Goal: Use online tool/utility: Use online tool/utility

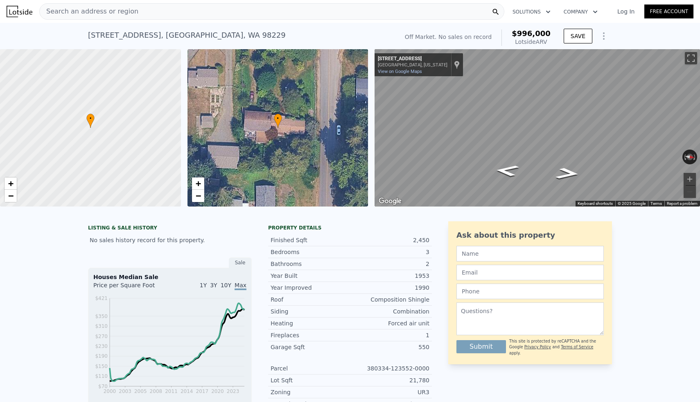
click at [214, 14] on div "Search an address or region" at bounding box center [271, 11] width 465 height 16
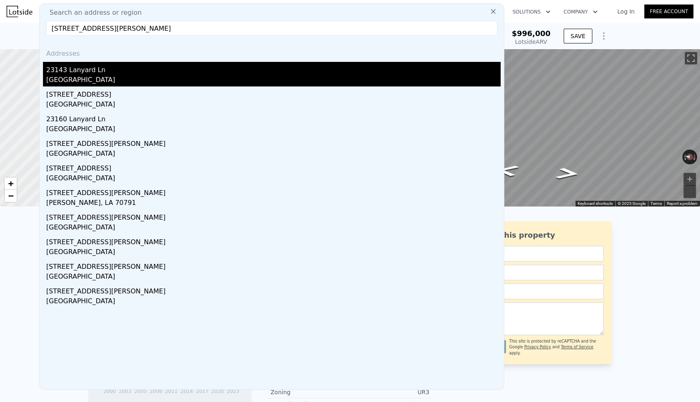
type input "[STREET_ADDRESS][PERSON_NAME]"
click at [110, 66] on div "23143 Lanyard Ln" at bounding box center [273, 68] width 455 height 13
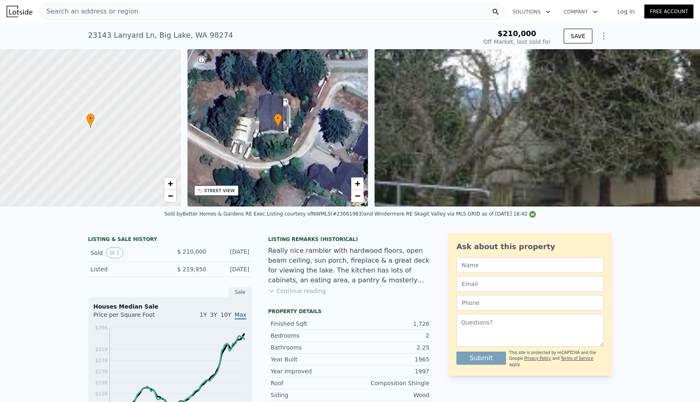
click at [209, 10] on div "Search an address or region" at bounding box center [271, 11] width 465 height 16
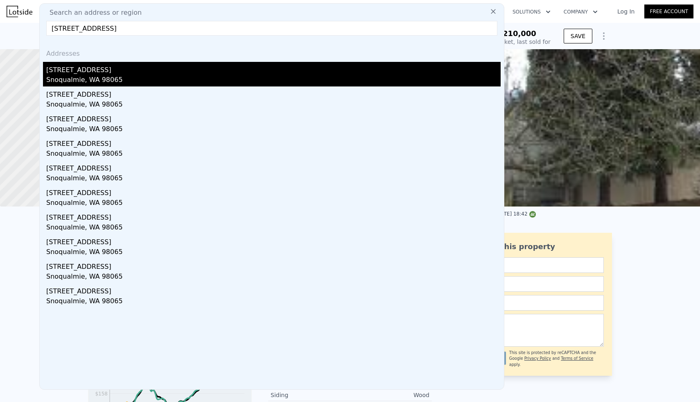
type input "[STREET_ADDRESS]"
click at [79, 80] on div "Snoqualmie, WA 98065" at bounding box center [273, 80] width 455 height 11
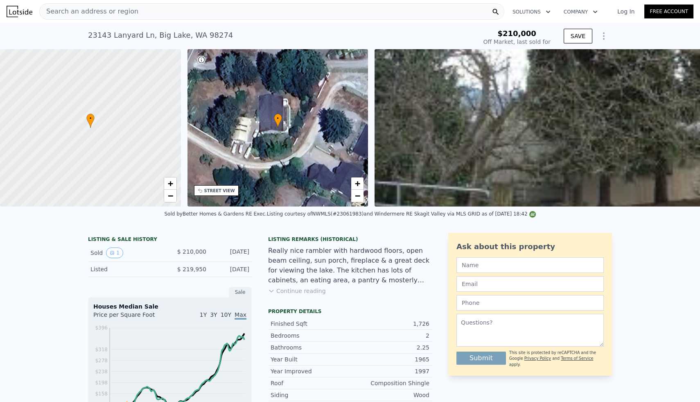
type input "2"
type input "1020"
type input "1780"
type input "7000"
type input "15571"
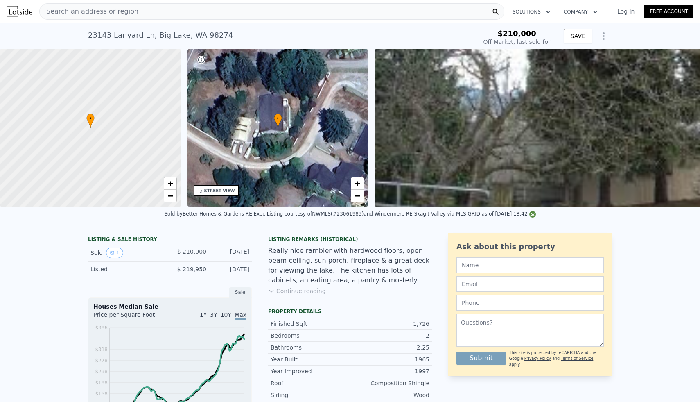
type input "$ 872,000"
type input "$ 189,514"
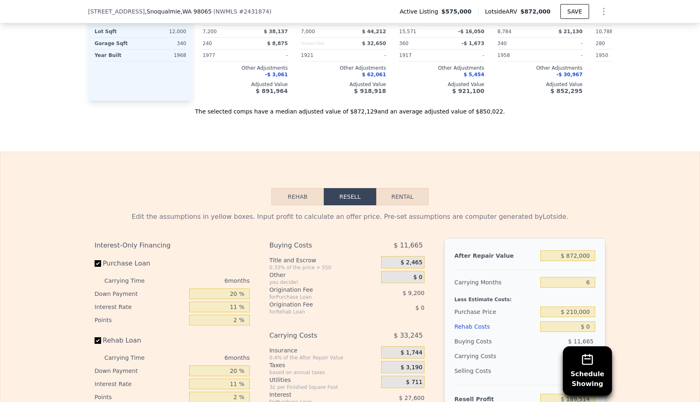
scroll to position [1023, 0]
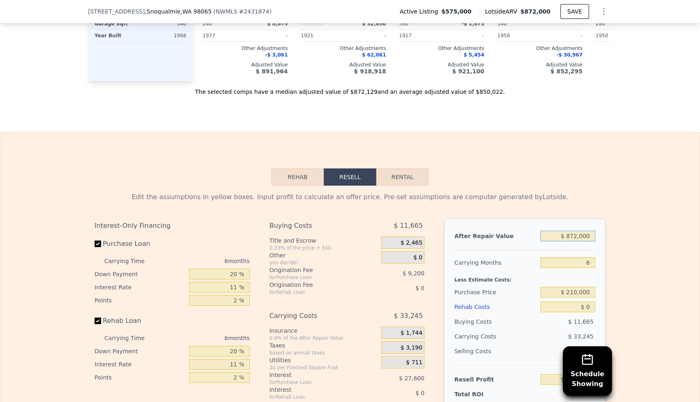
click at [577, 233] on input "$ 872,000" at bounding box center [568, 236] width 55 height 11
type input "$ 8"
type input "-$ 618,708"
type input "$ 84"
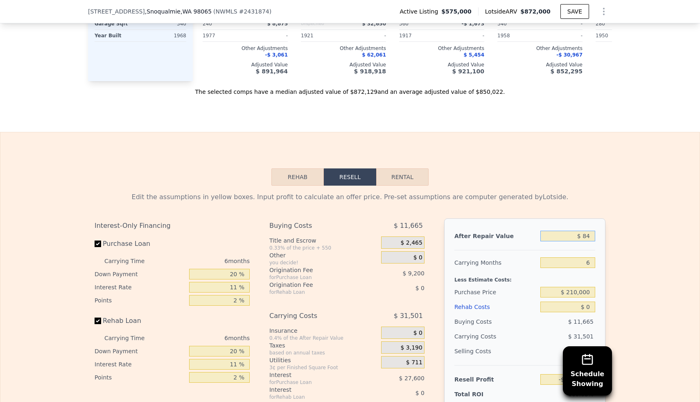
type input "-$ 618,637"
type input "$ 840"
type input "-$ 617,938"
type input "$ 8,400"
type input "-$ 610,931"
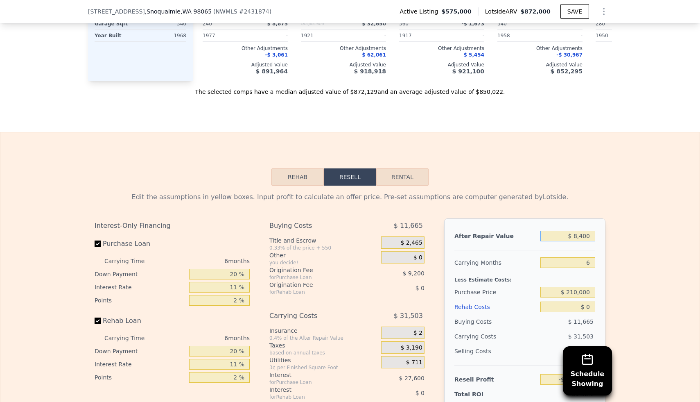
type input "$ 84,000"
type input "-$ 540,859"
type input "$ 840,000"
type input "$ 159,855"
type input "$ 840,000"
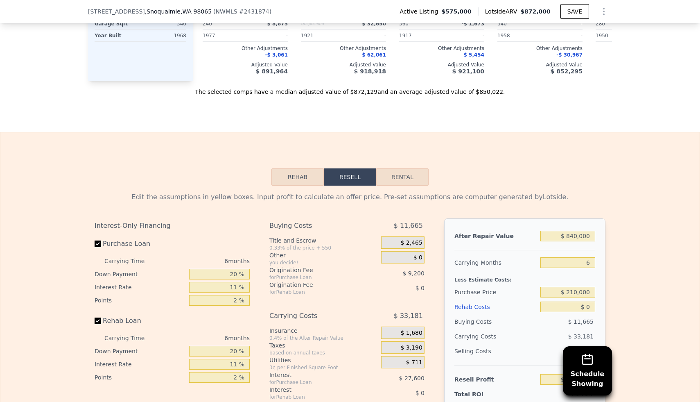
click at [638, 191] on div "Edit the assumptions in yellow boxes. Input profit to calculate an offer price.…" at bounding box center [350, 338] width 700 height 305
click at [573, 295] on input "$ 210,000" at bounding box center [568, 292] width 55 height 11
type input "$ 550,000"
type input "$ 186,538"
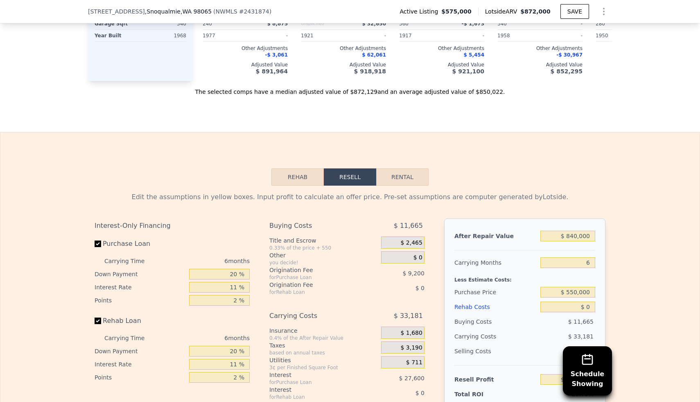
click at [618, 267] on div "Edit the assumptions in yellow boxes. Input profit to calculate an offer price.…" at bounding box center [350, 338] width 700 height 305
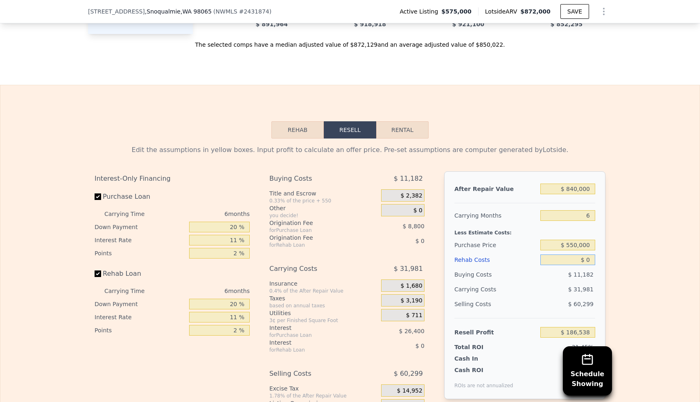
click at [586, 259] on input "$ 0" at bounding box center [568, 259] width 55 height 11
type input "$ 10"
type input "$ 186,528"
type input "$ 120"
type input "$ 186,410"
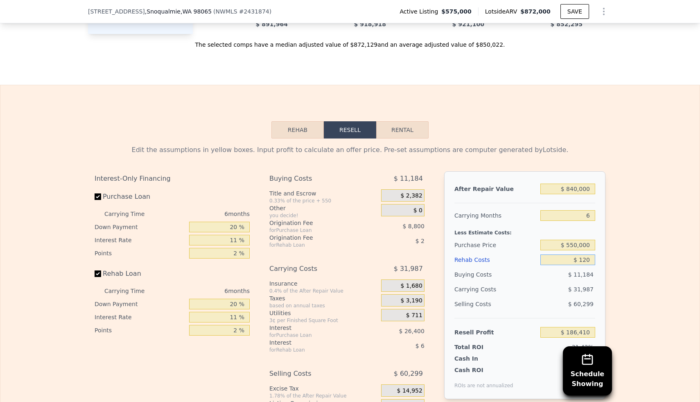
type input "$ 1,250"
type input "$ 185,208"
type input "$ 12,500"
type input "$ 173,238"
type input "$ 125,000"
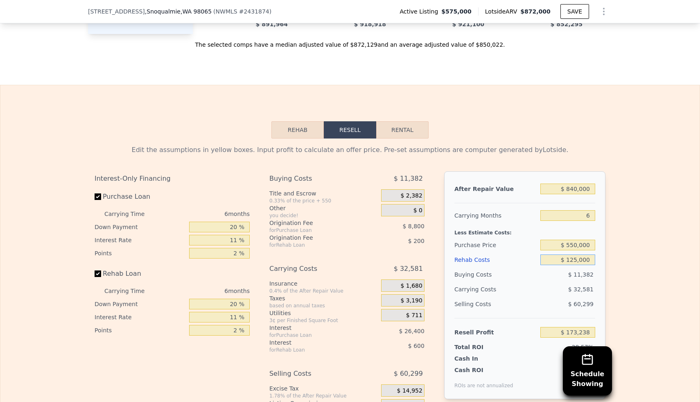
type input "$ 53,538"
type input "$ 1,250,000"
type input "-$ 1,143,462"
type input "$ 125,000"
type input "$ 53,538"
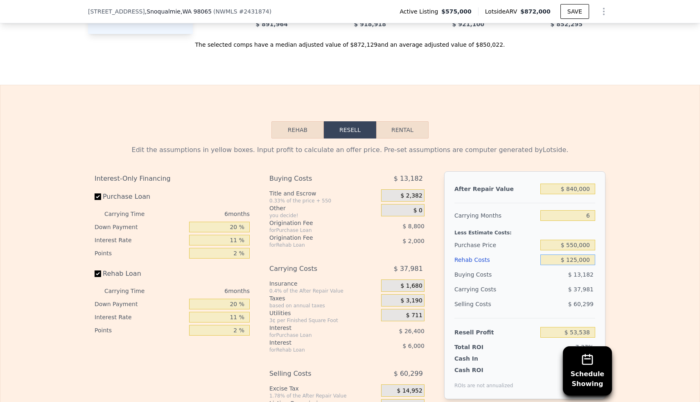
type input "$ 125,000"
click at [636, 231] on div "Edit the assumptions in yellow boxes. Input profit to calculate an offer price.…" at bounding box center [350, 290] width 700 height 305
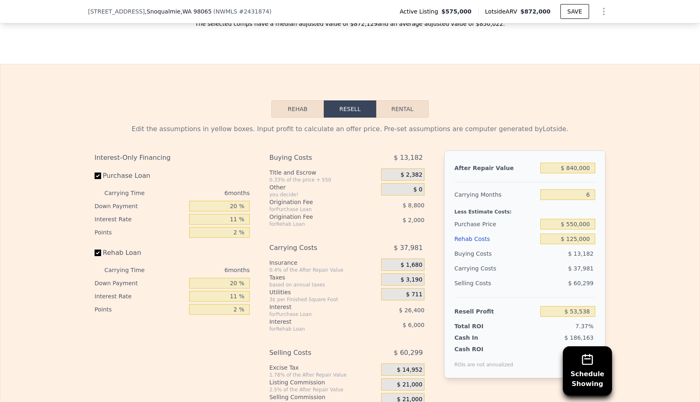
scroll to position [1092, 0]
click at [586, 225] on input "$ 550,000" at bounding box center [568, 223] width 55 height 11
type input "$ 530,000"
click at [642, 201] on div "Edit the assumptions in yellow boxes. Input profit to calculate an offer price.…" at bounding box center [350, 269] width 700 height 305
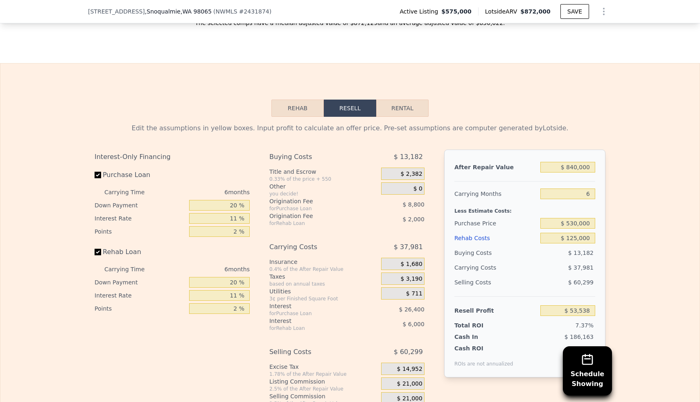
type input "$ 74,885"
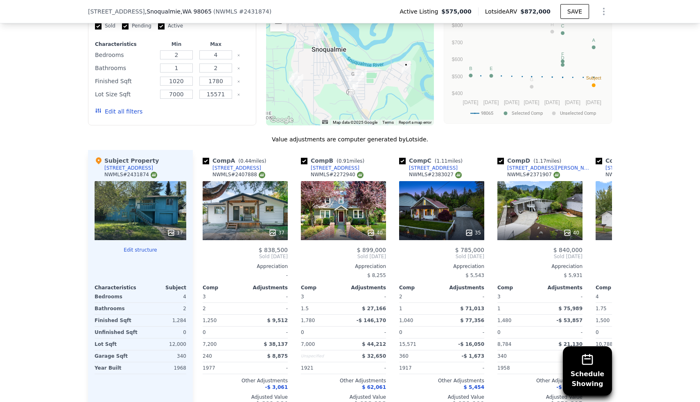
scroll to position [711, 0]
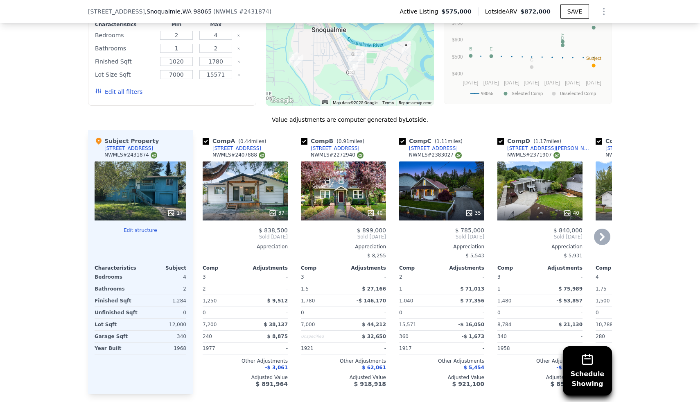
click at [273, 213] on icon at bounding box center [272, 212] width 5 height 5
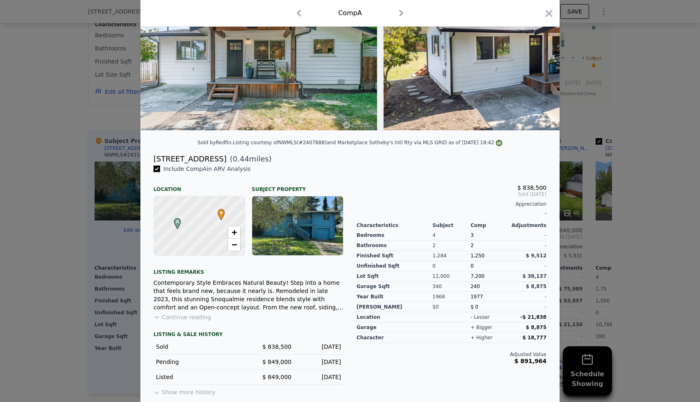
scroll to position [82, 0]
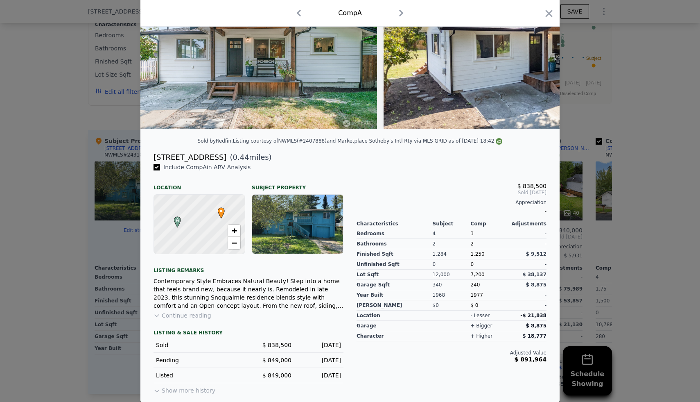
click at [648, 121] on div at bounding box center [350, 201] width 700 height 402
